Goal: Task Accomplishment & Management: Manage account settings

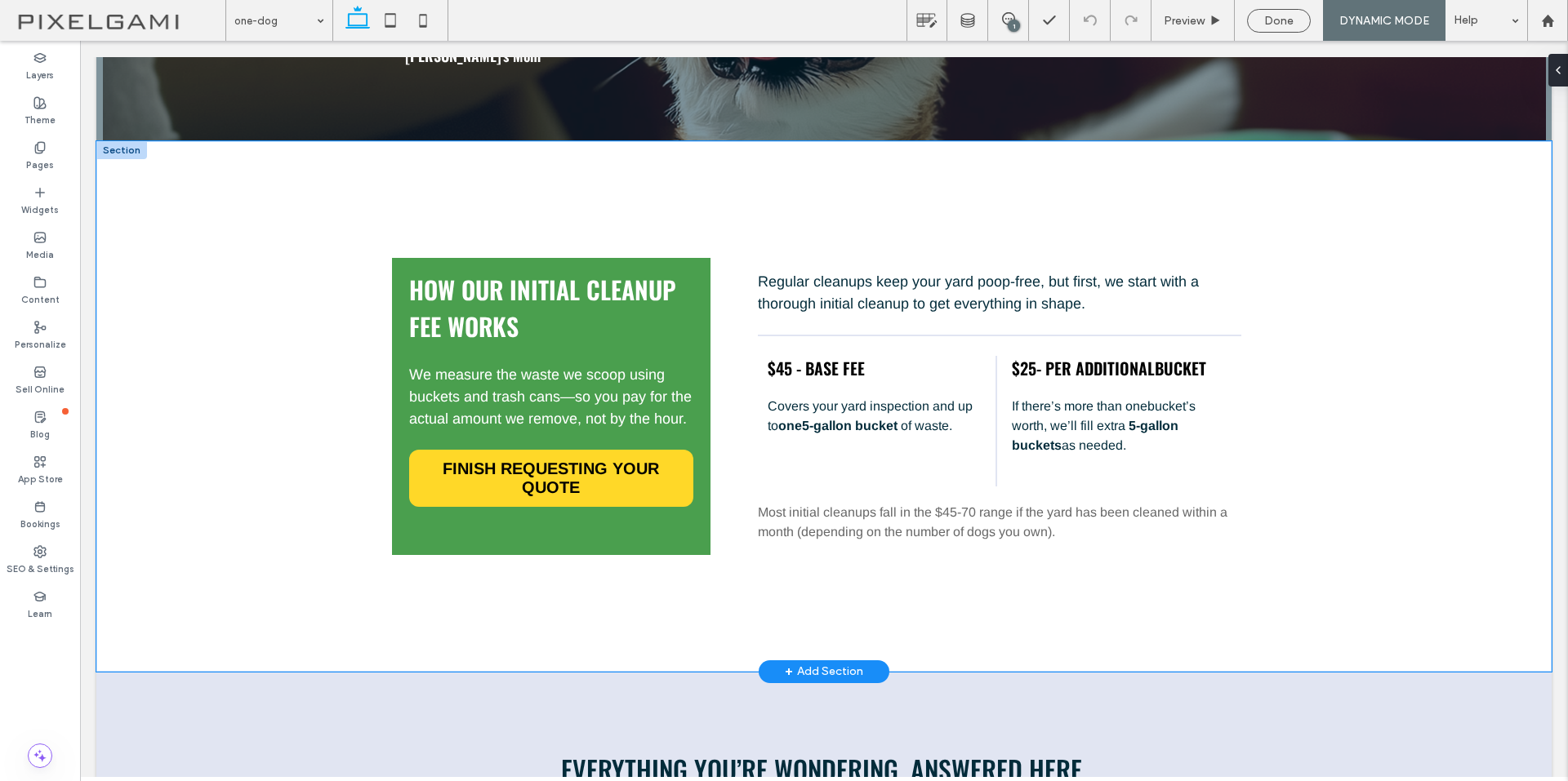
scroll to position [1877, 0]
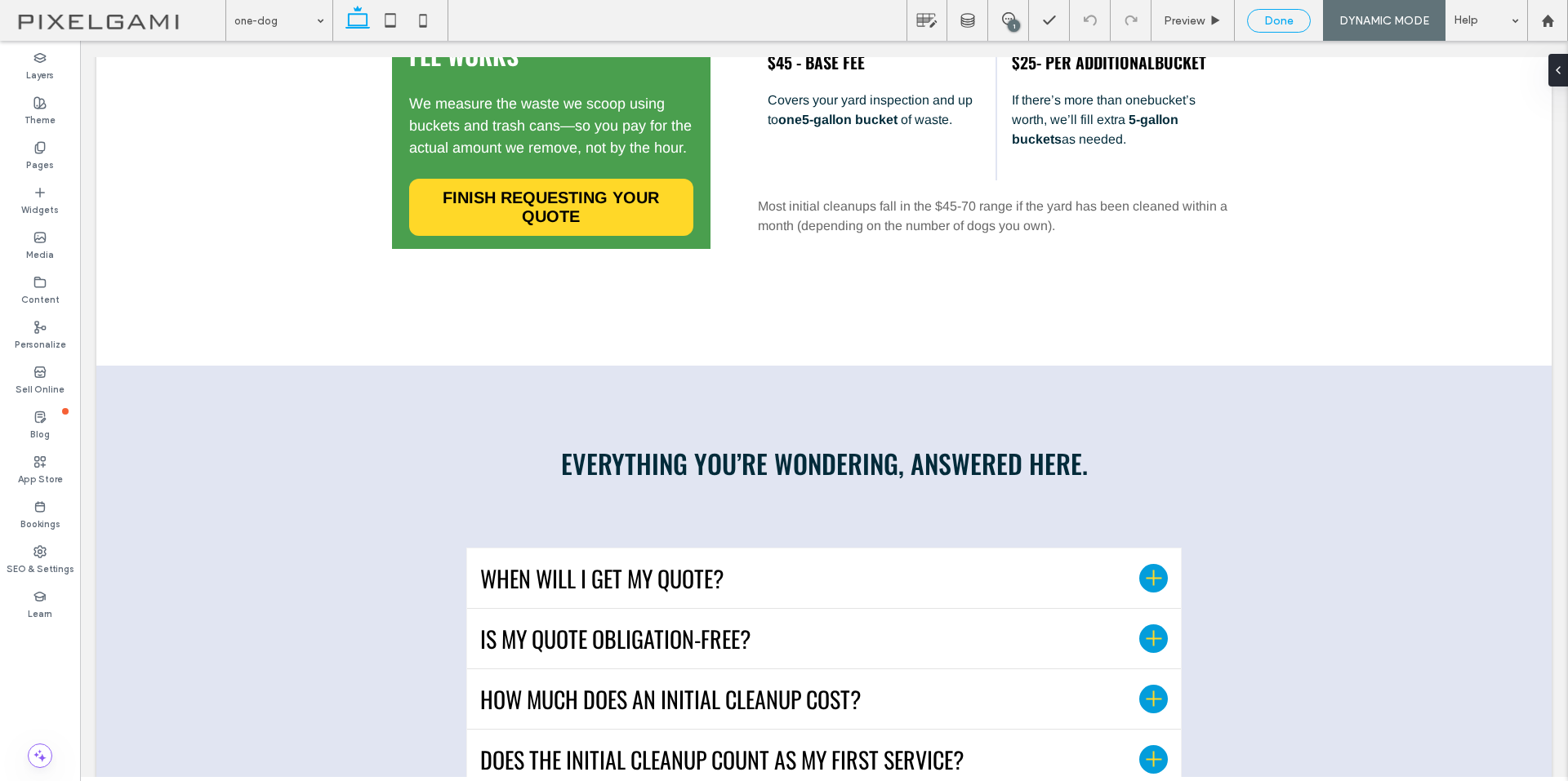
click at [1277, 19] on span "Done" at bounding box center [1279, 20] width 30 height 13
click at [1371, 24] on span "Republish" at bounding box center [1381, 20] width 53 height 13
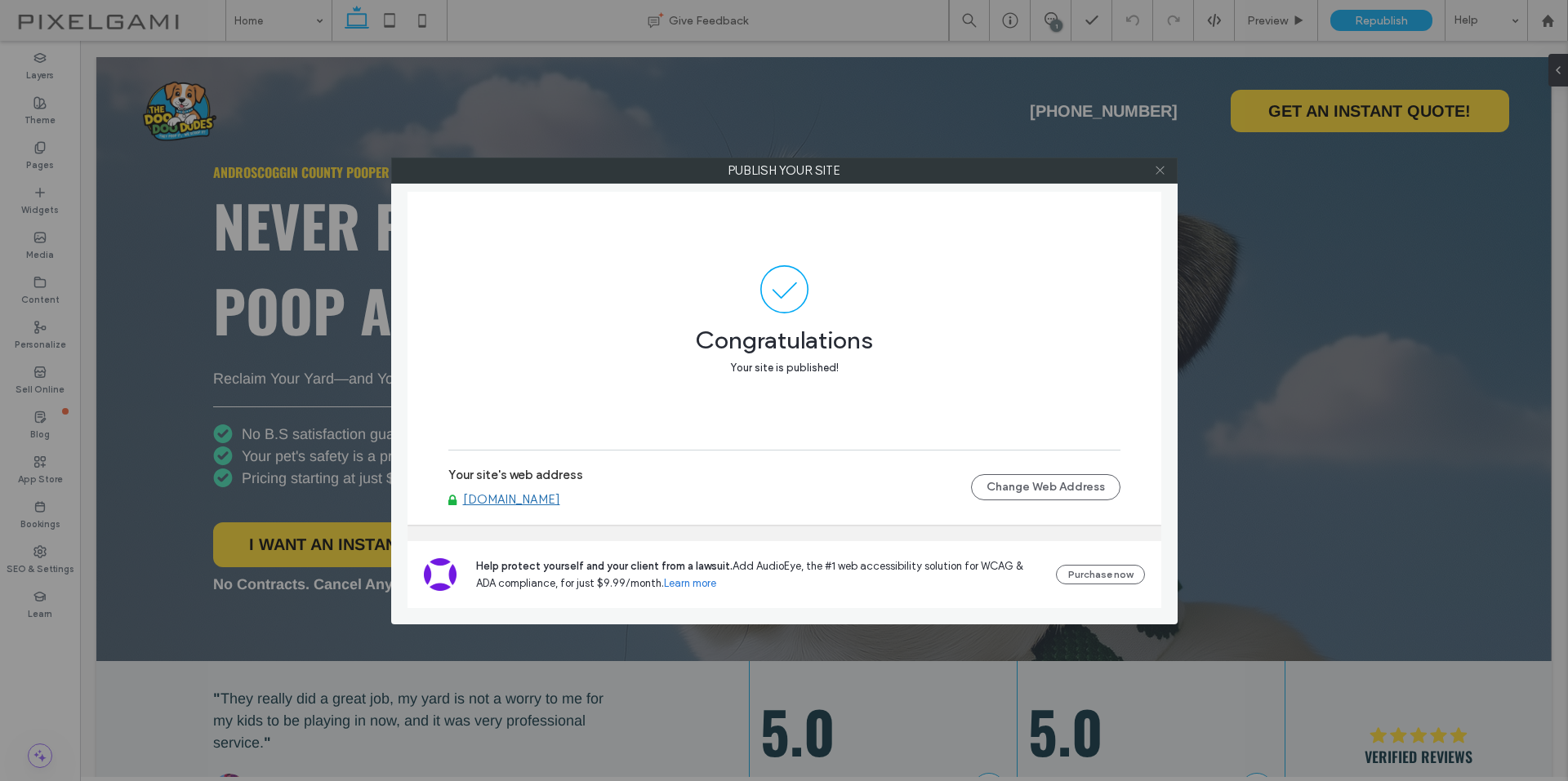
click at [1164, 166] on use at bounding box center [1160, 170] width 8 height 8
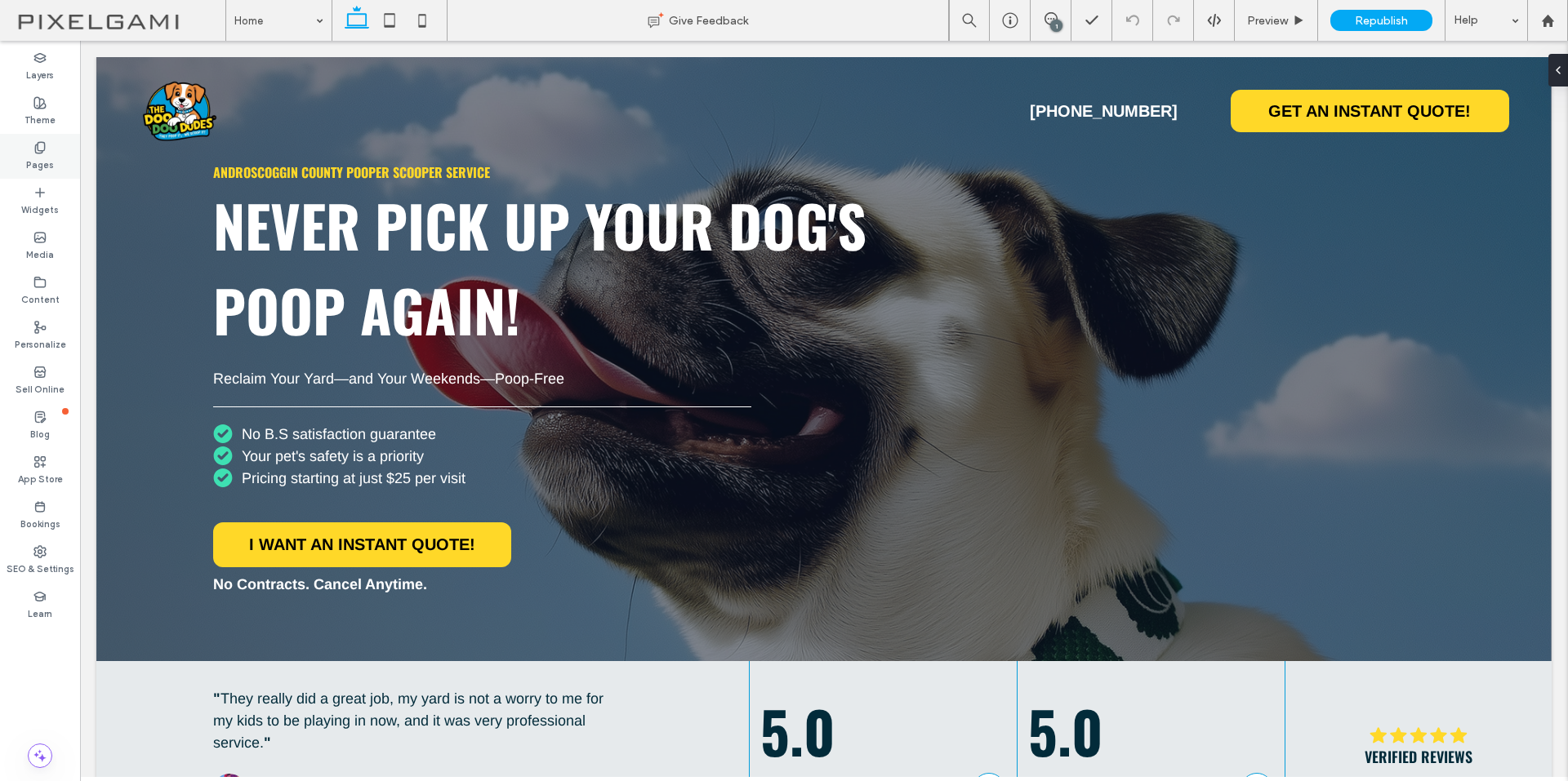
click at [36, 159] on label "Pages" at bounding box center [40, 163] width 28 height 18
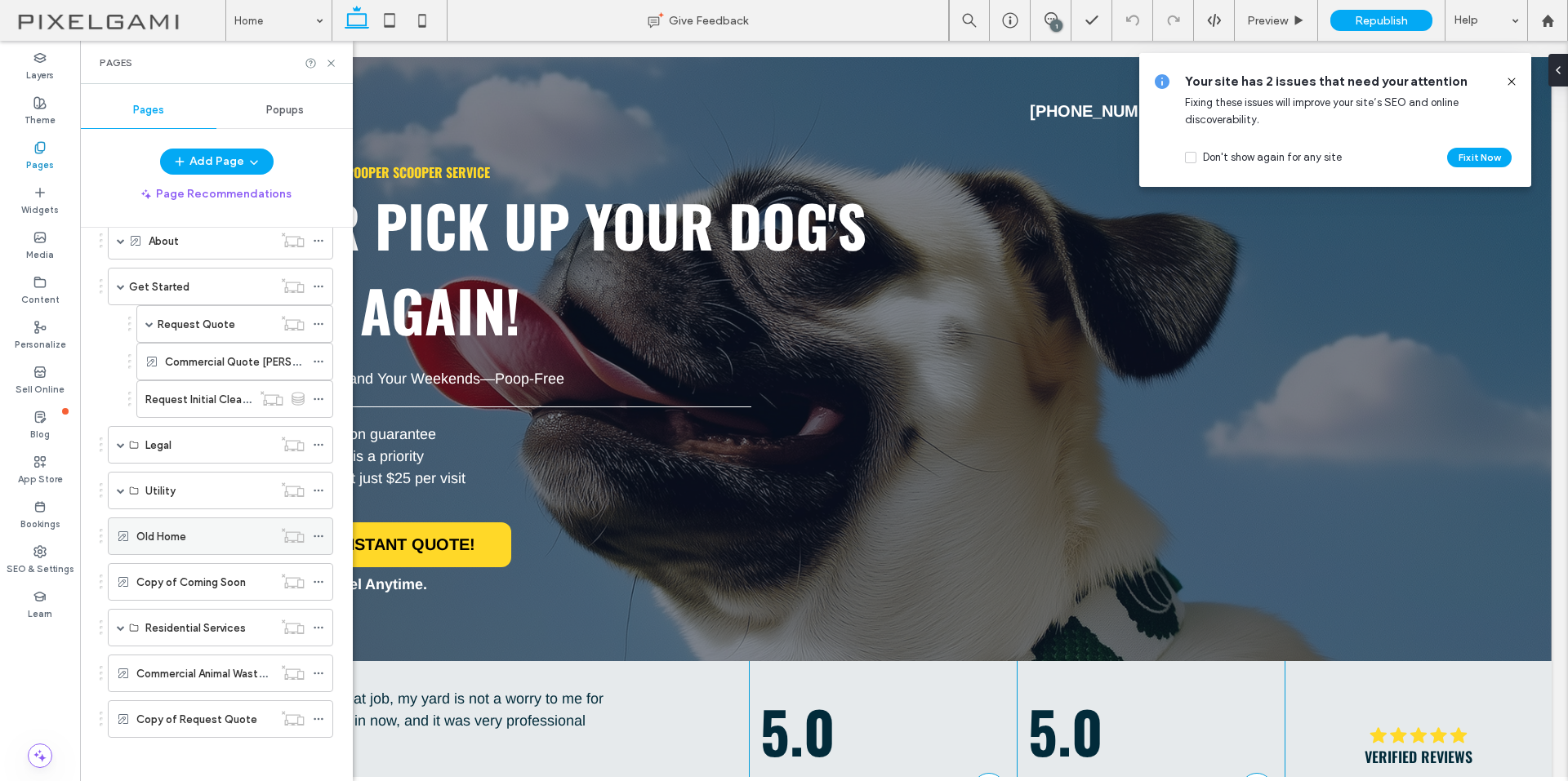
scroll to position [274, 0]
click at [203, 392] on label "Request Initial Cleanup" at bounding box center [202, 394] width 114 height 29
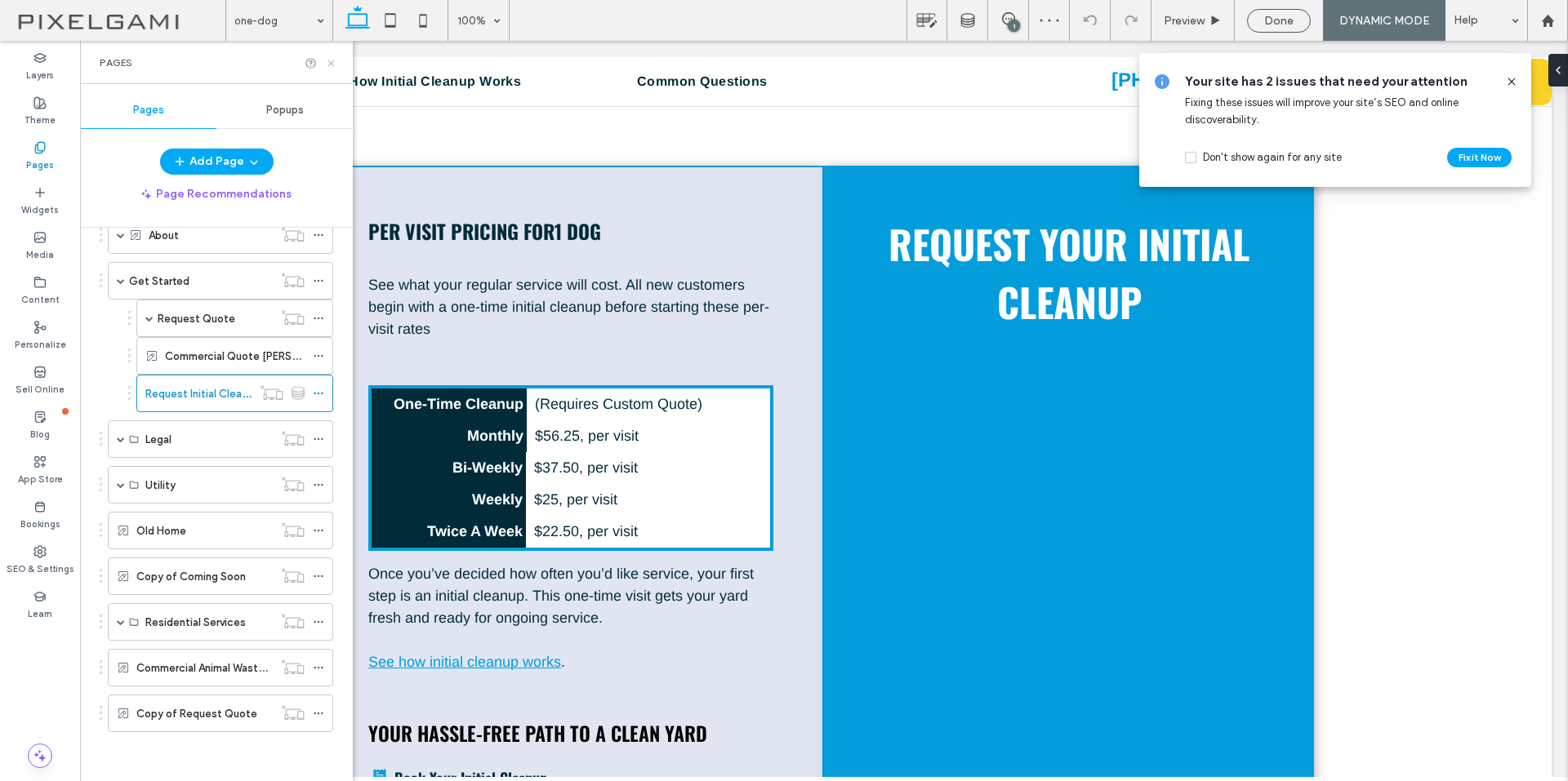
click at [336, 63] on icon at bounding box center [331, 63] width 13 height 13
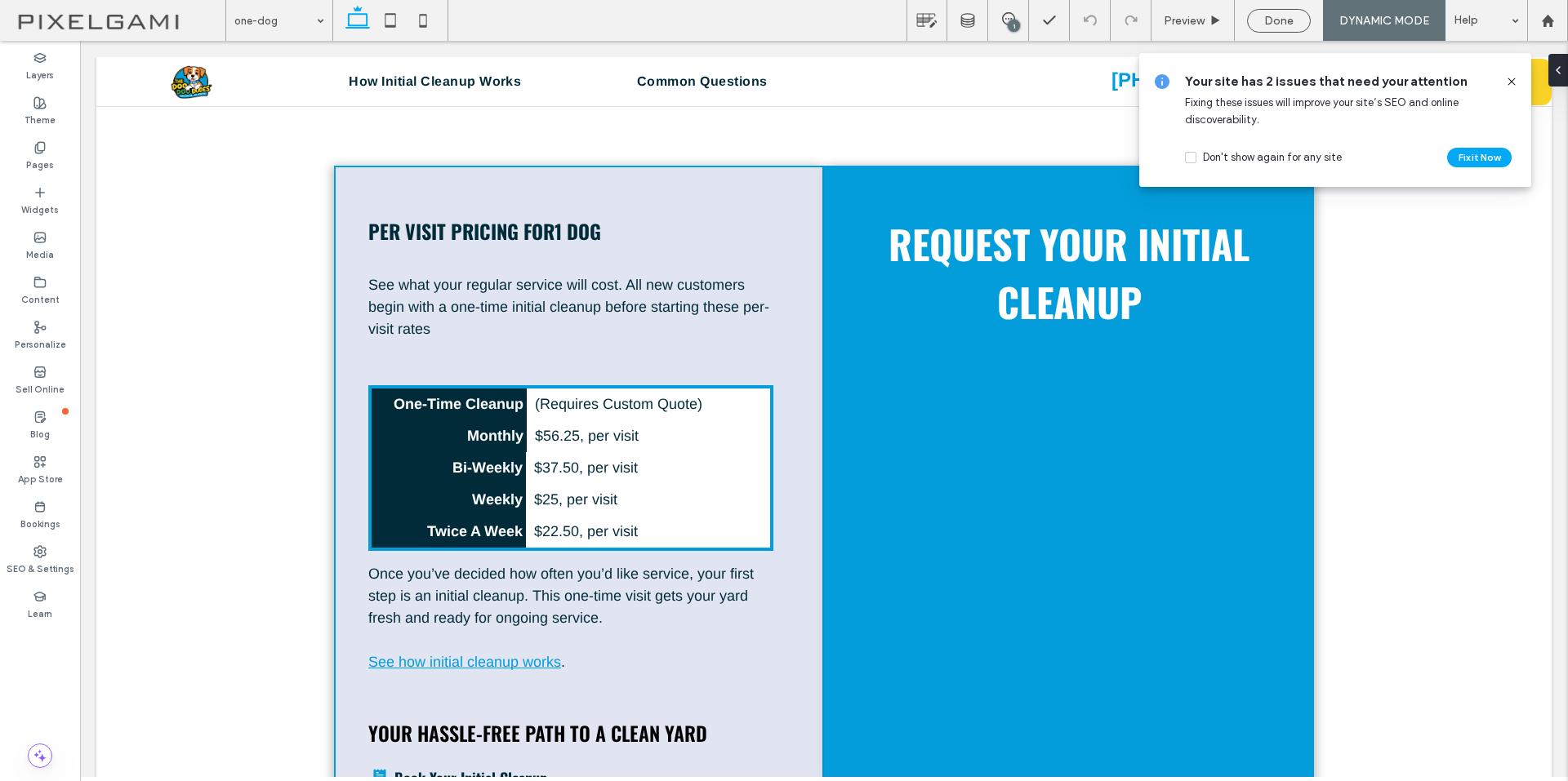
click at [1511, 82] on use at bounding box center [1511, 81] width 8 height 8
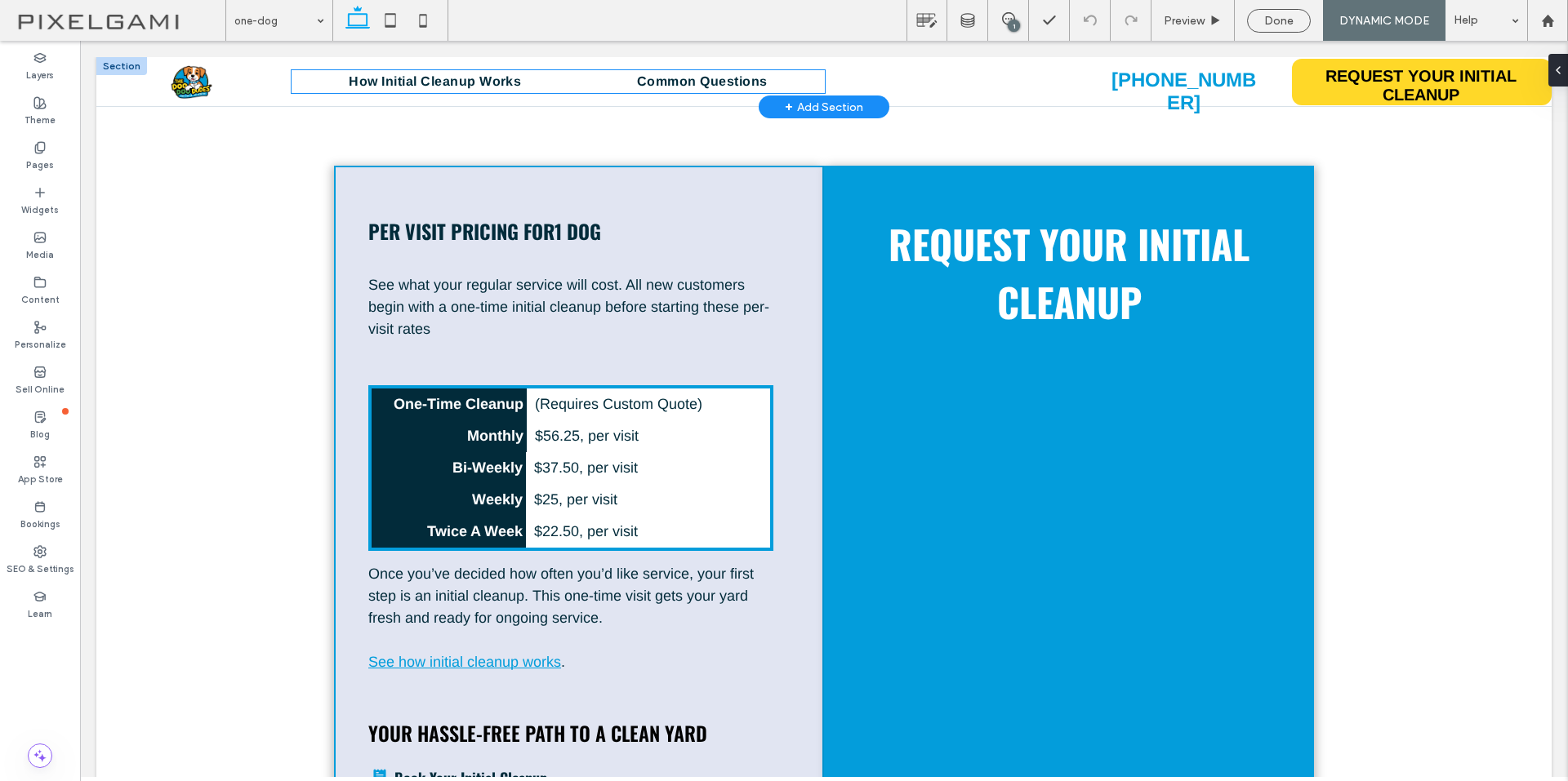
click at [553, 77] on ul "How Initial Cleanup Works Common Questions" at bounding box center [559, 81] width 533 height 23
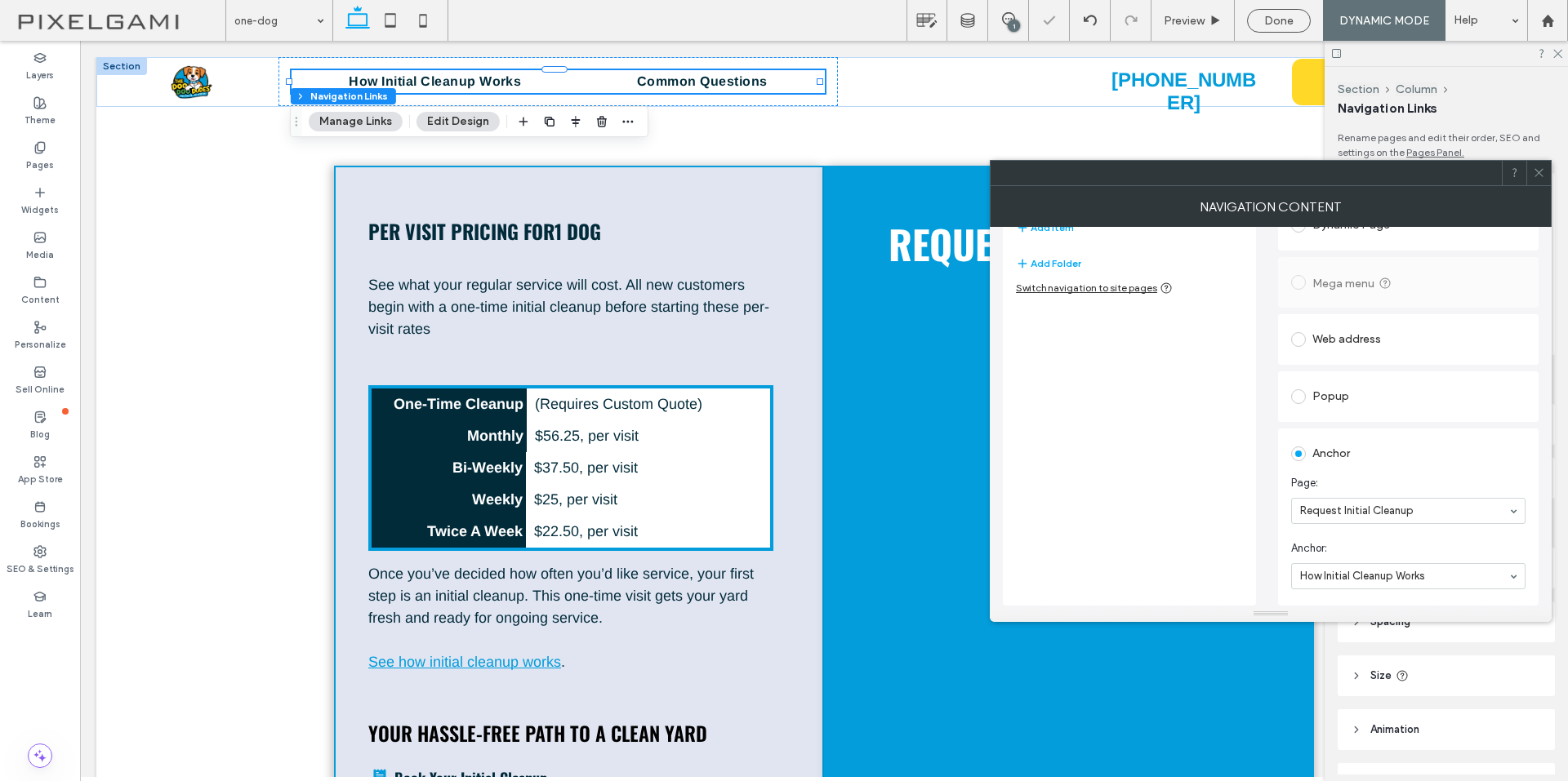
scroll to position [15, 0]
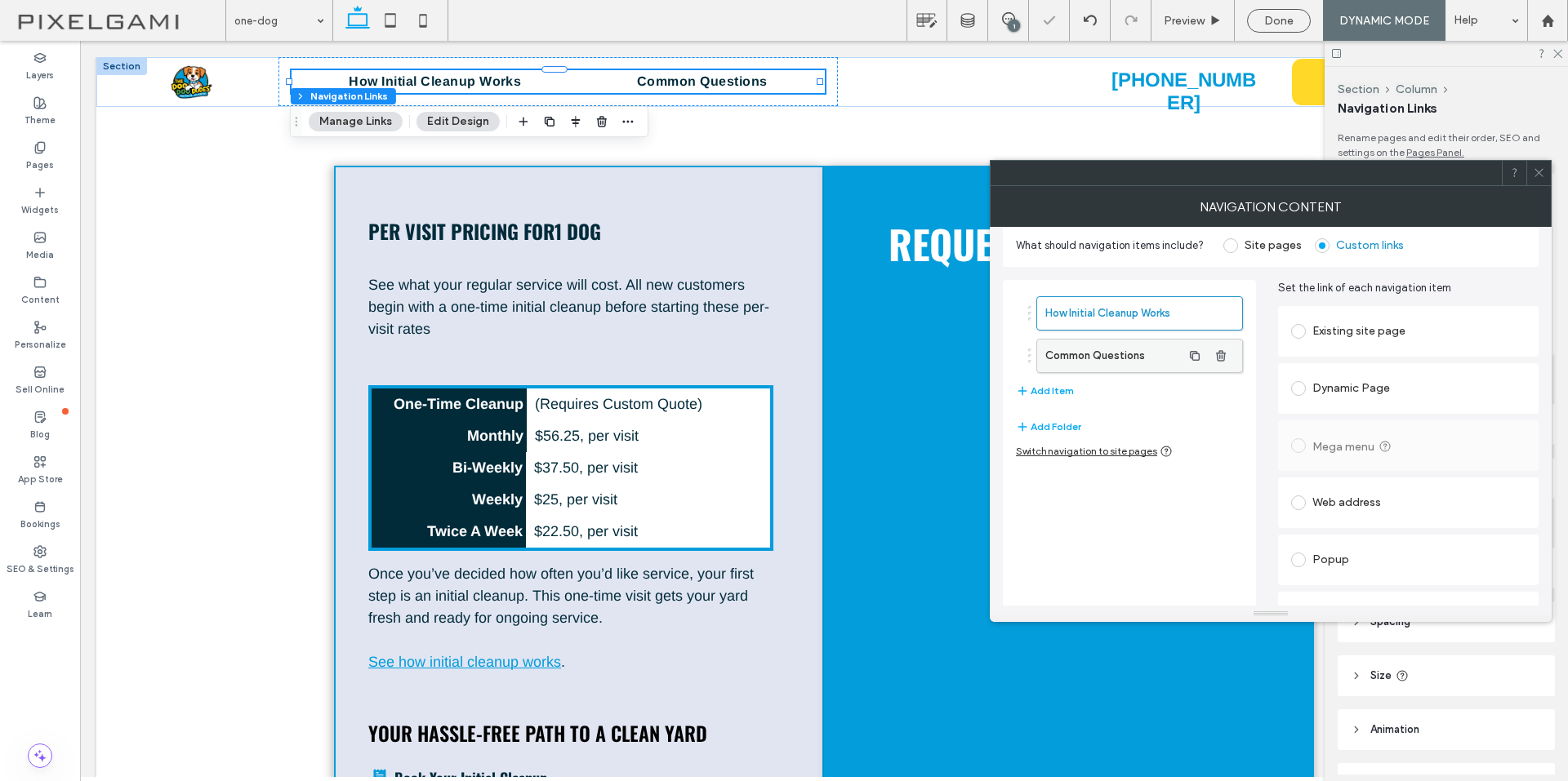
click at [1148, 353] on label "Common Questions" at bounding box center [1114, 356] width 137 height 33
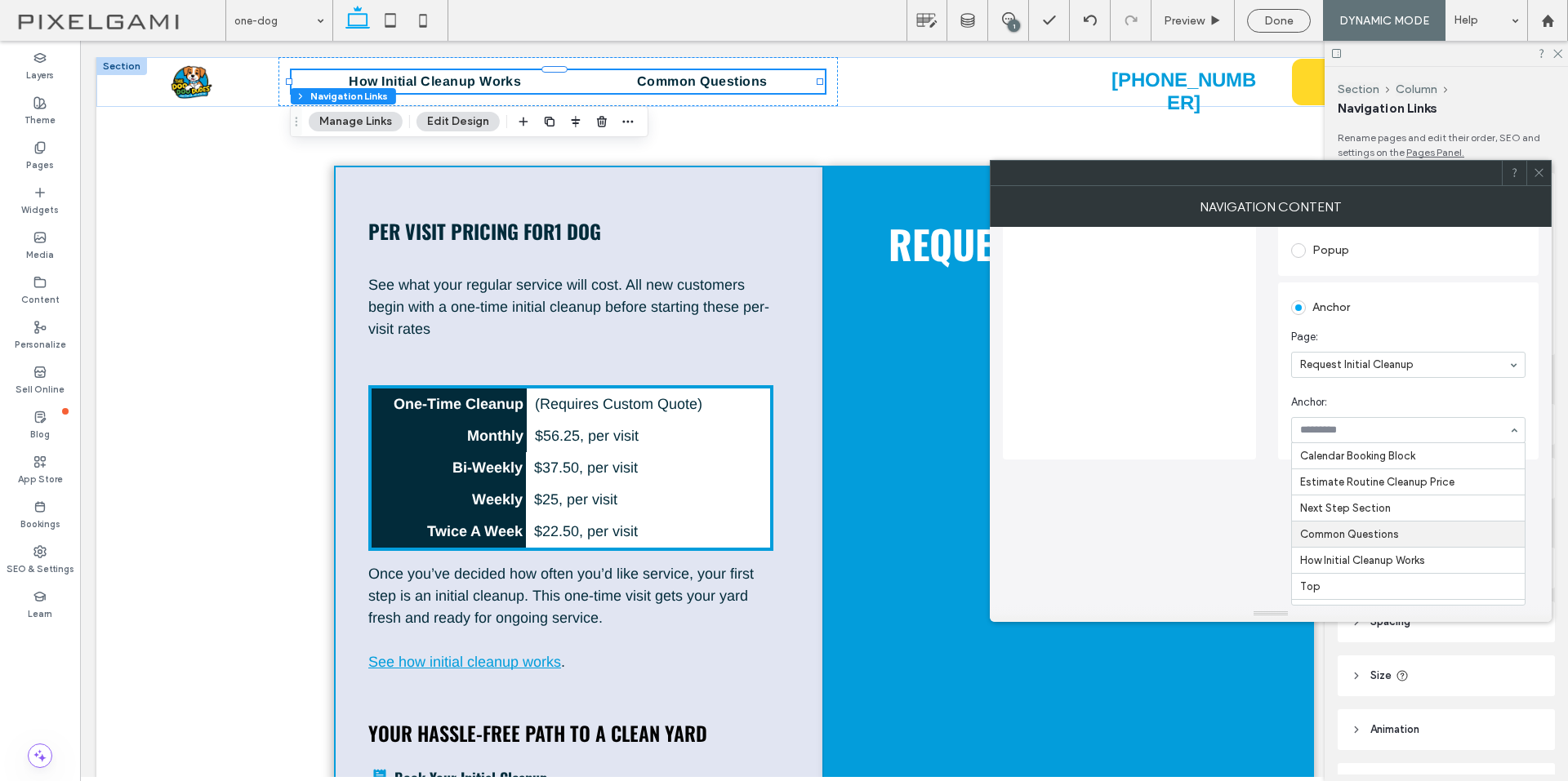
scroll to position [179, 0]
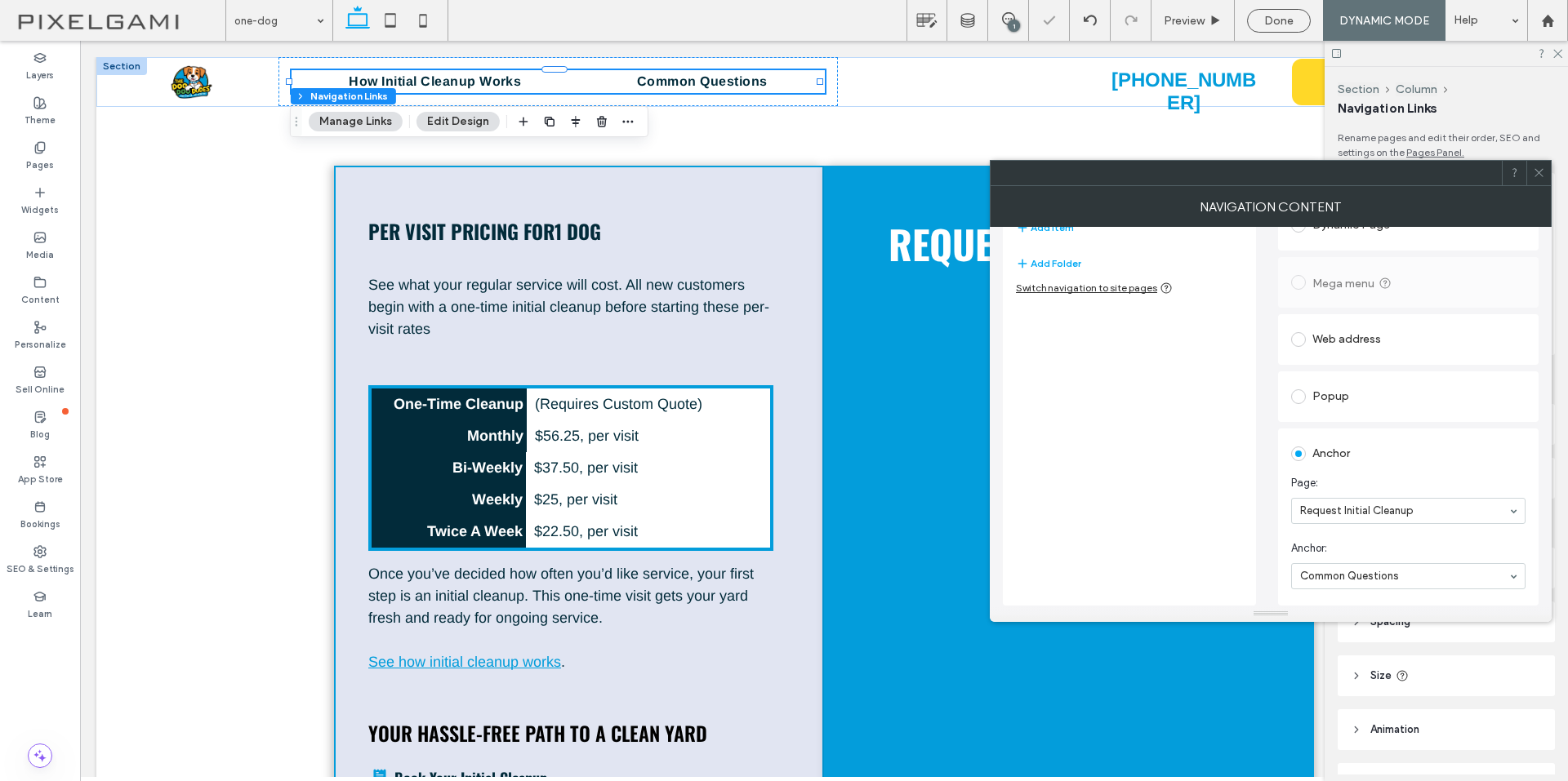
click at [1187, 385] on div "How Initial Cleanup Works Common Questions Add Item Add Folder Switch navigatio…" at bounding box center [1130, 361] width 253 height 489
click at [1533, 169] on icon at bounding box center [1539, 172] width 13 height 13
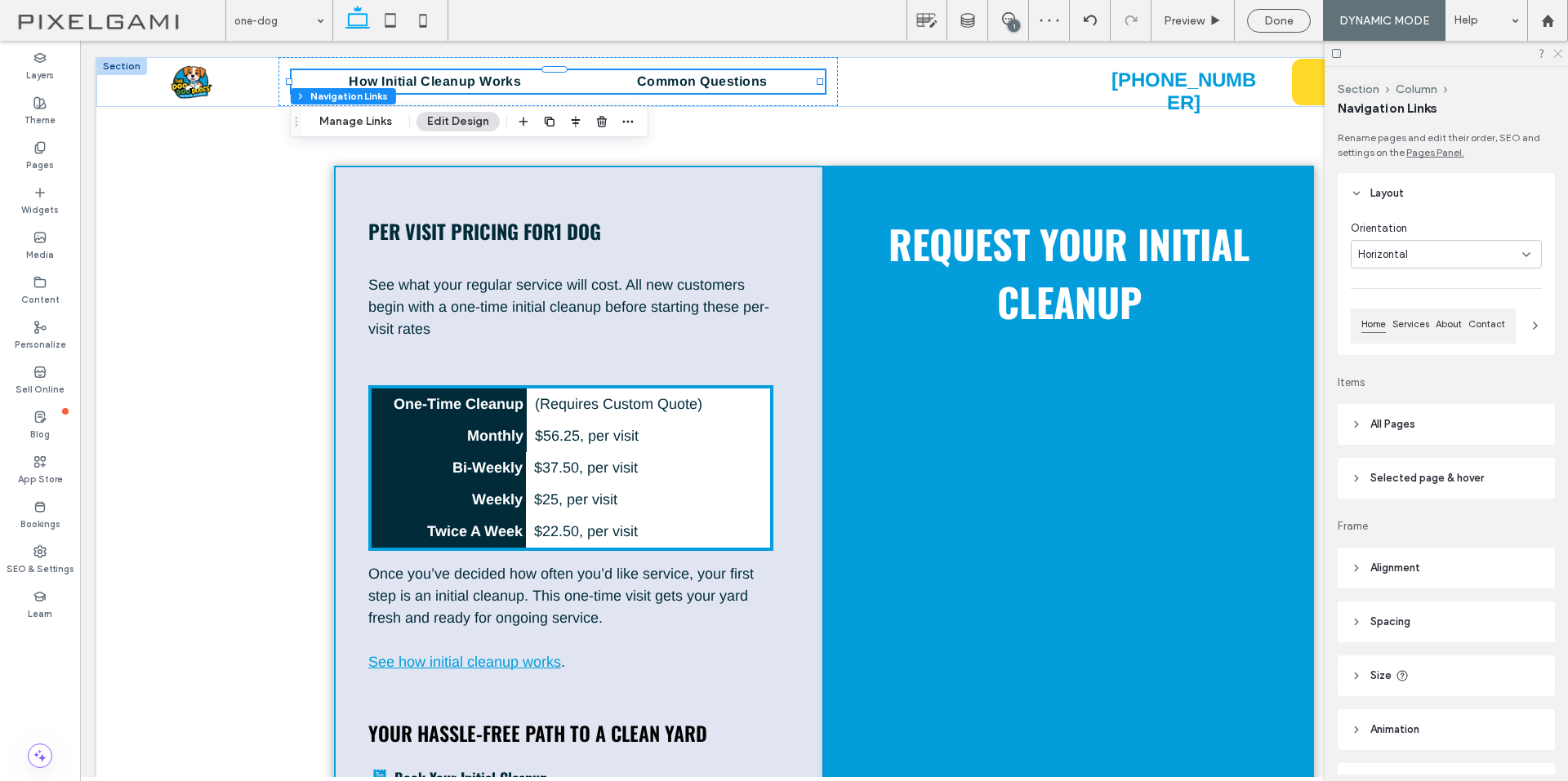
click at [1559, 54] on use at bounding box center [1558, 54] width 9 height 9
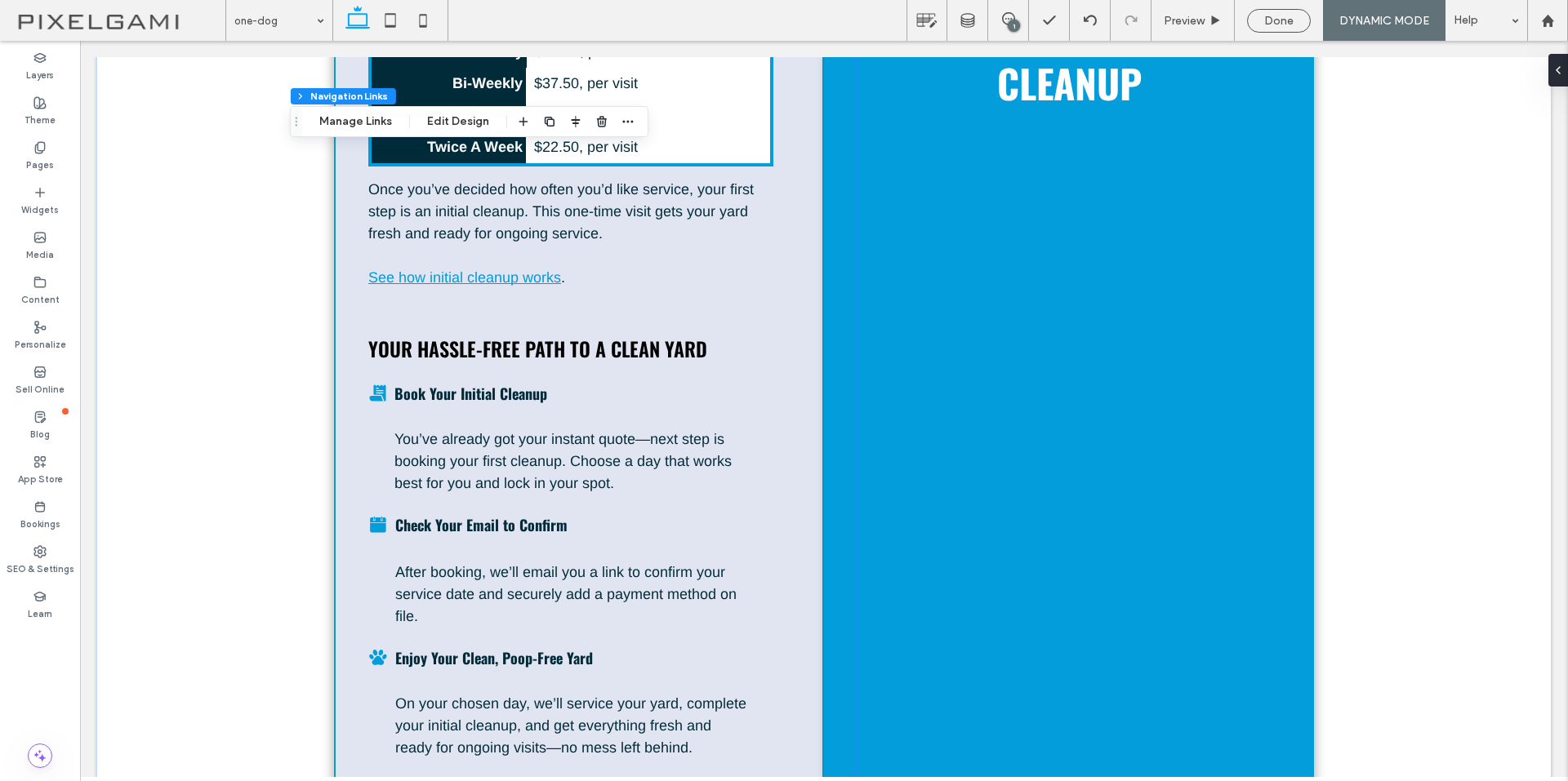
scroll to position [408, 0]
